Goal: Find specific page/section: Find specific page/section

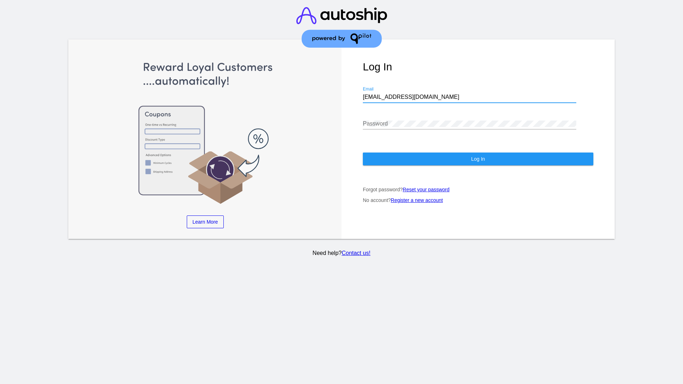
type input "jr@patternsinthecloud.com"
click at [478, 159] on span "Log In" at bounding box center [478, 159] width 14 height 6
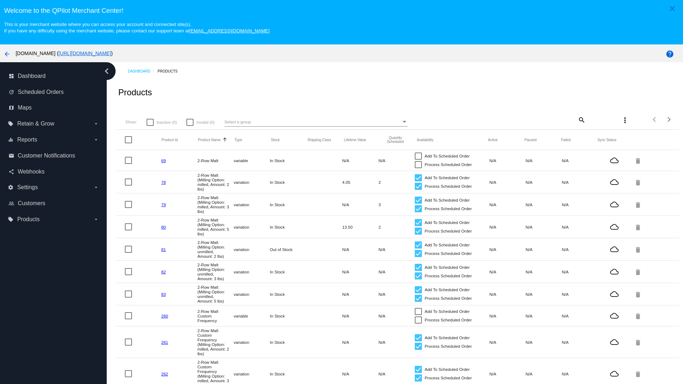
click at [581, 119] on mat-icon "search" at bounding box center [581, 119] width 9 height 11
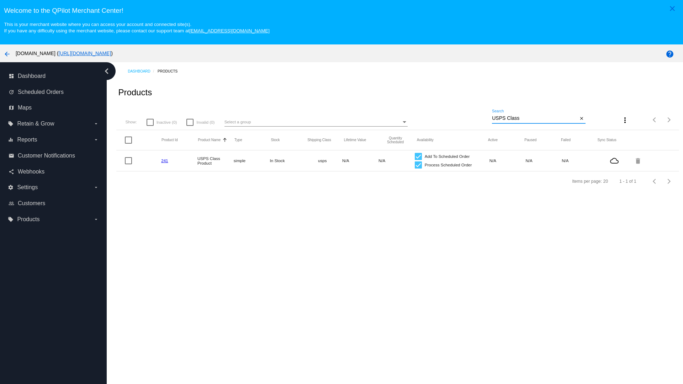
type input "Variable Enable"
